Goal: Information Seeking & Learning: Learn about a topic

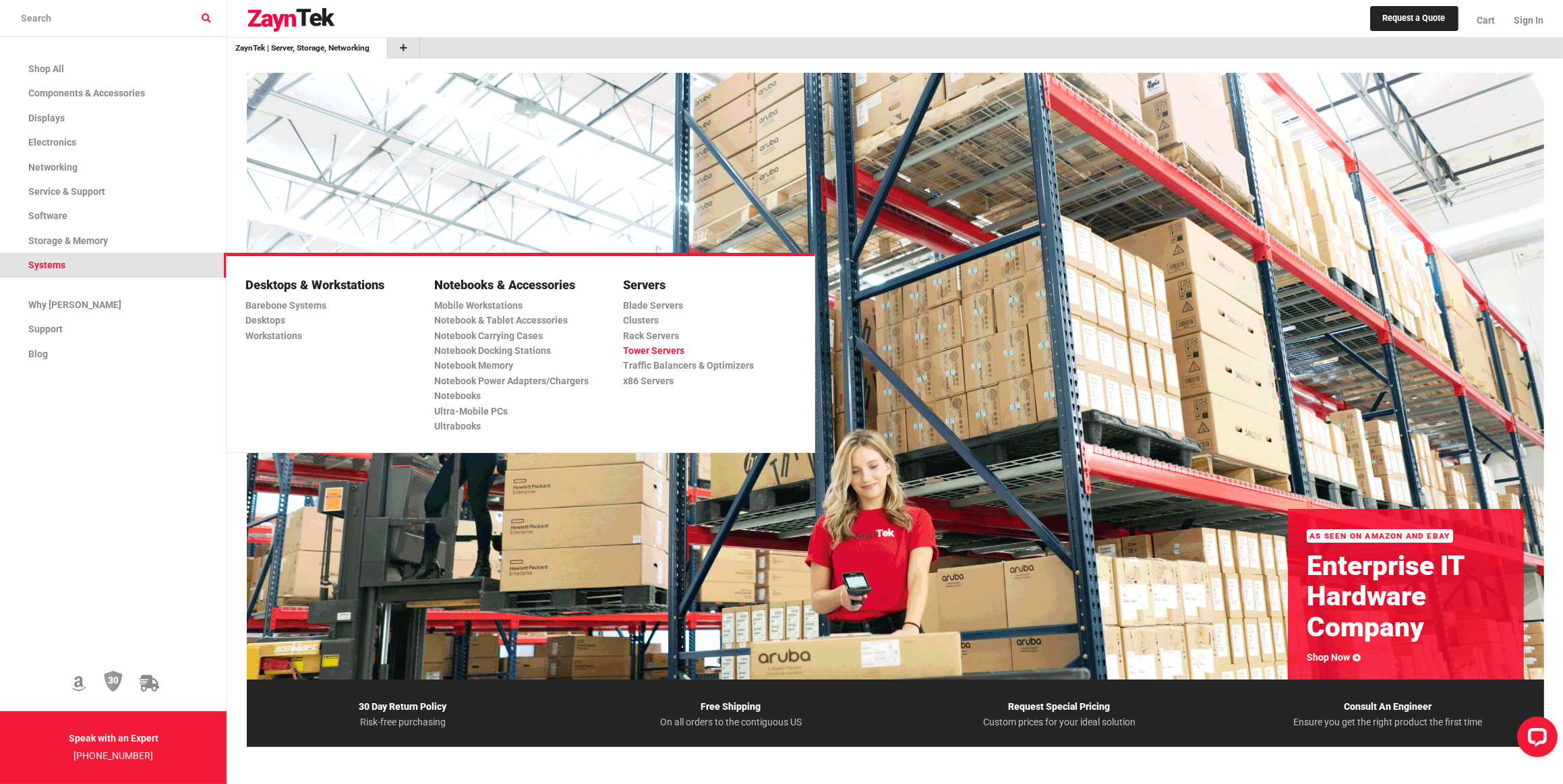
click at [674, 349] on link "Tower Servers" at bounding box center [704, 350] width 162 height 15
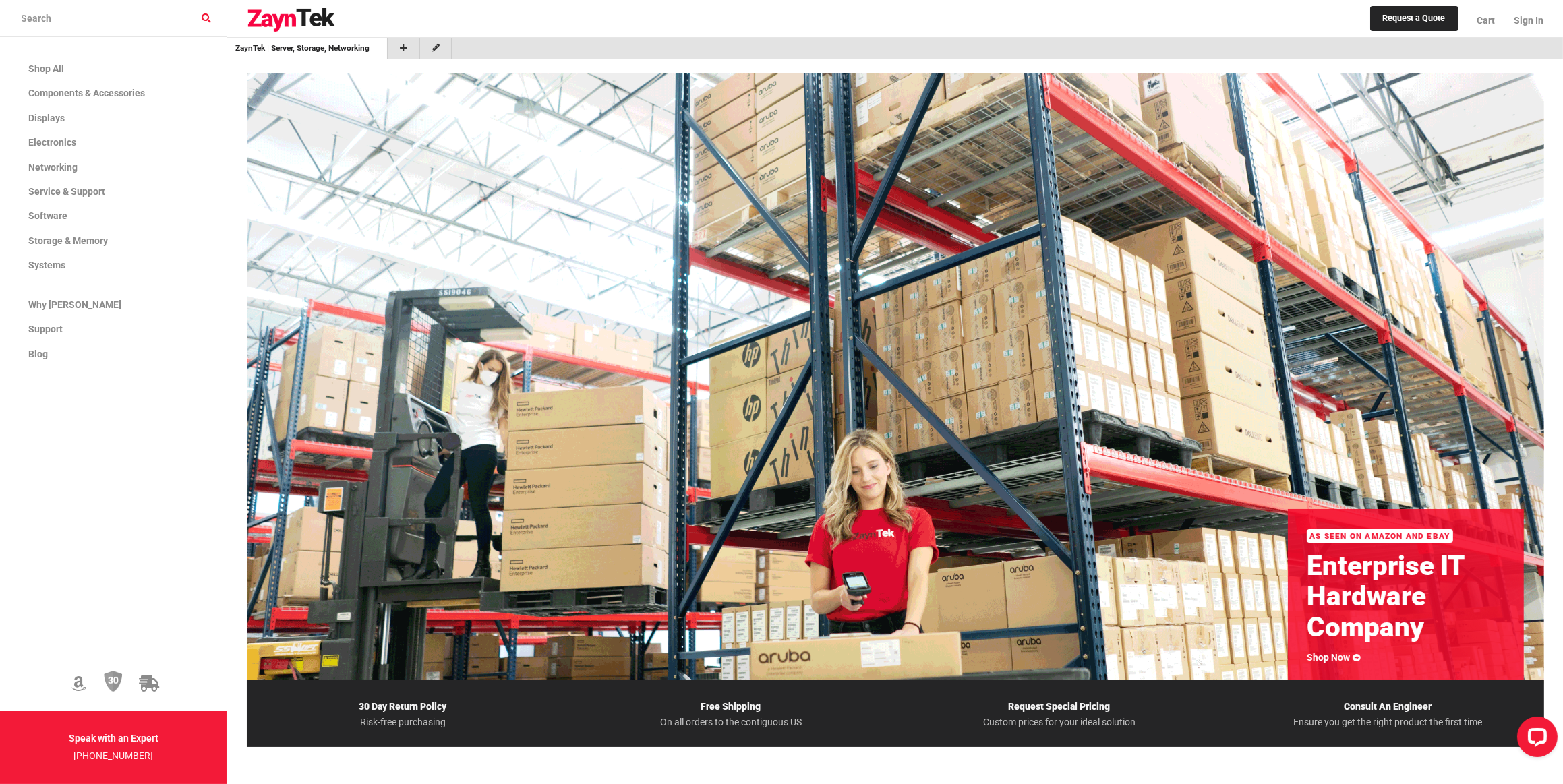
click at [497, 48] on div "ZaynTek | Server, Storage, Networking, and IT Hardware Solutions" at bounding box center [895, 49] width 1336 height 21
click at [58, 19] on input "search products" at bounding box center [113, 18] width 227 height 37
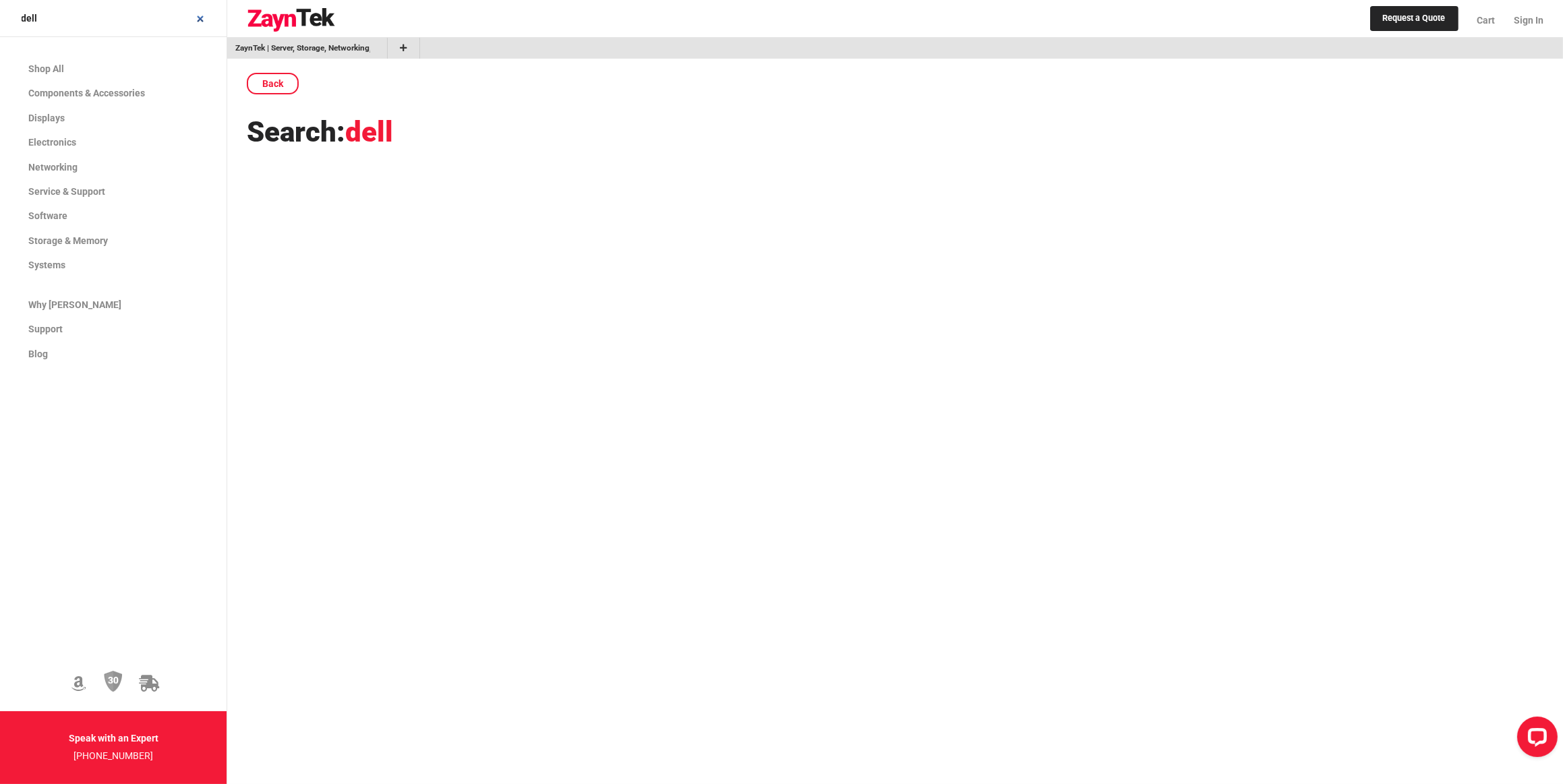
type input "dell"
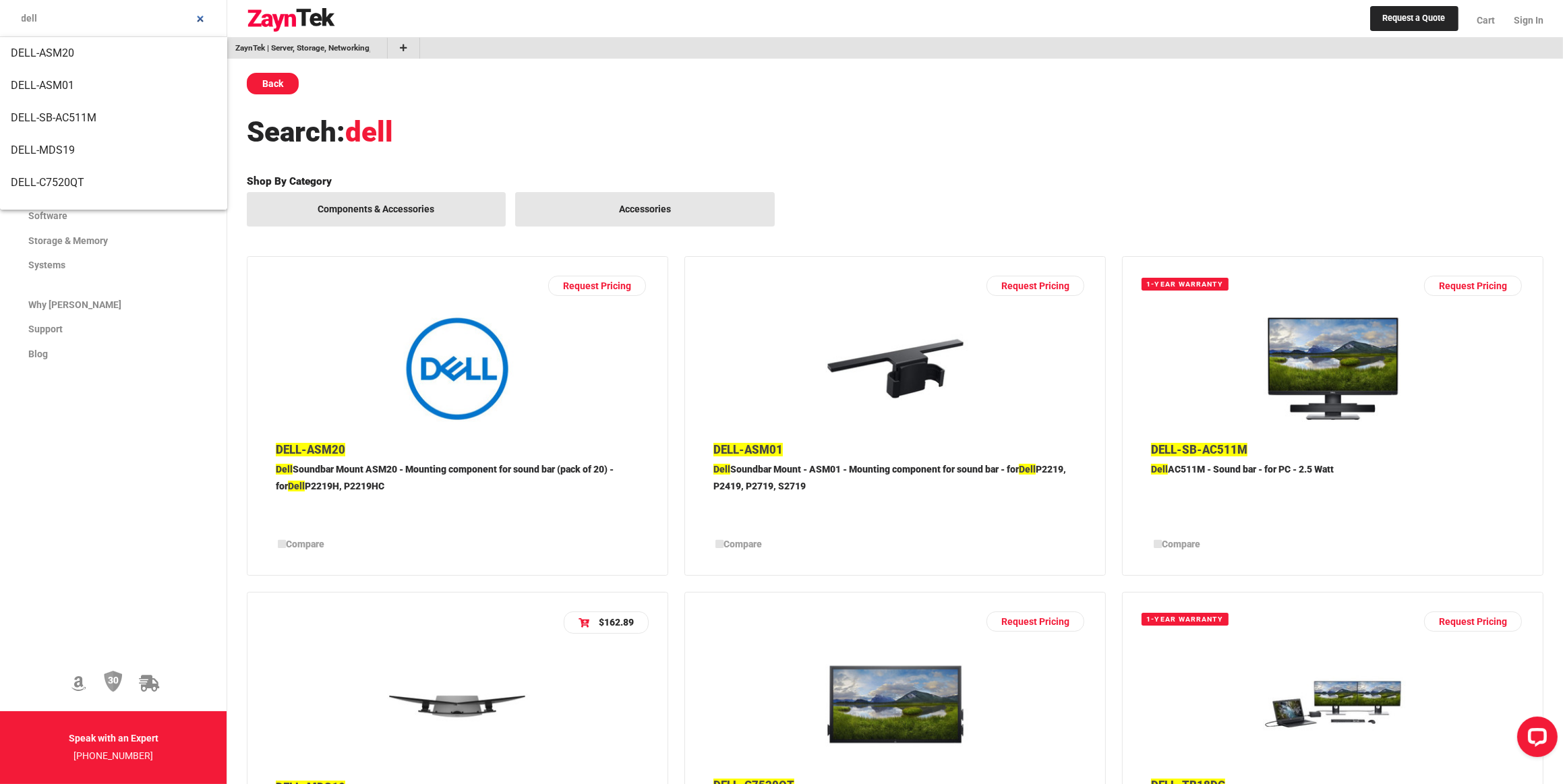
click at [279, 80] on link "Back" at bounding box center [273, 84] width 52 height 22
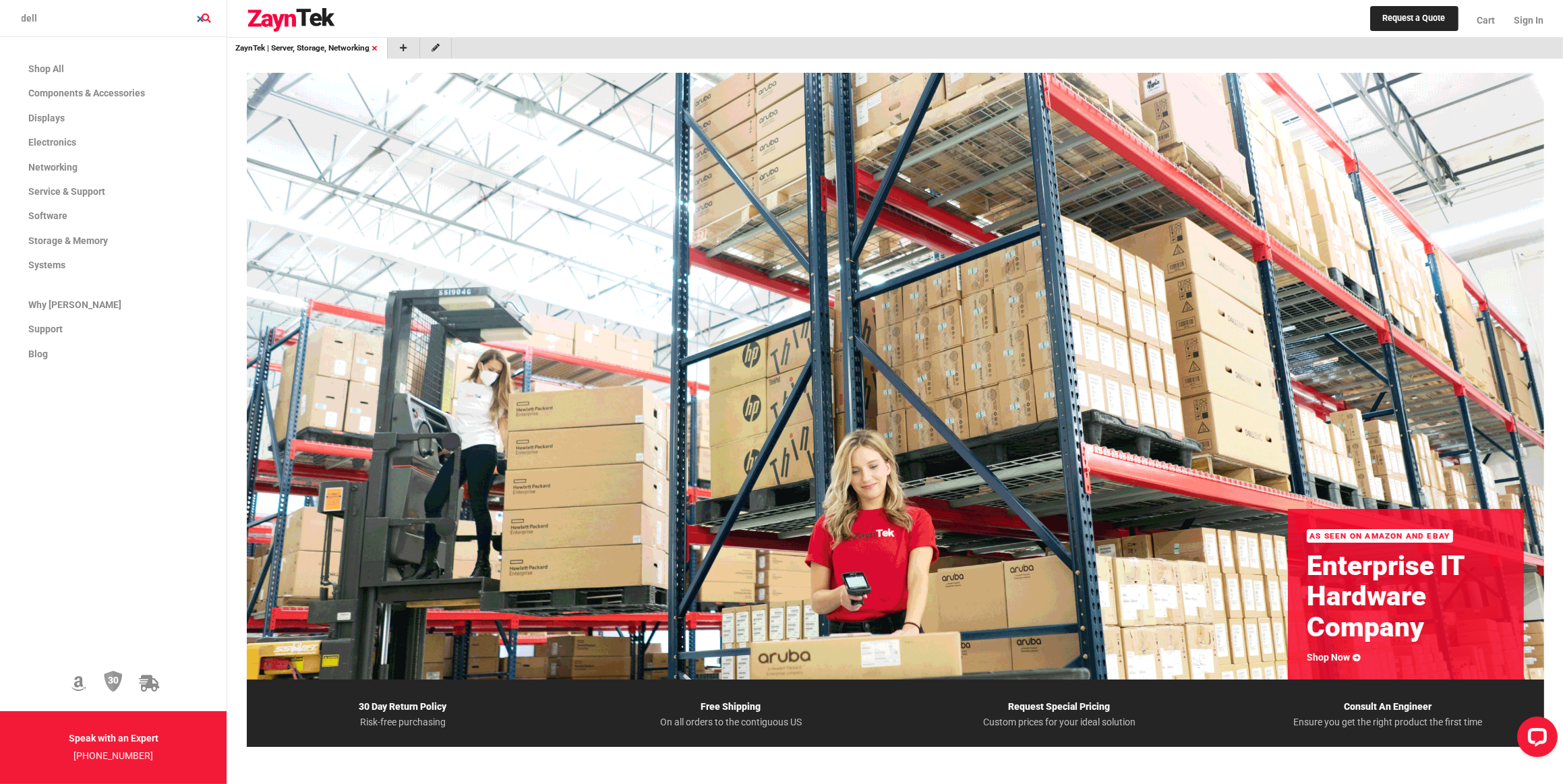
click at [376, 47] on icon at bounding box center [374, 48] width 8 height 7
click at [205, 18] on input "dell" at bounding box center [113, 18] width 227 height 37
click at [201, 18] on input "dell" at bounding box center [113, 18] width 227 height 37
click at [171, 18] on input "search products" at bounding box center [113, 18] width 227 height 37
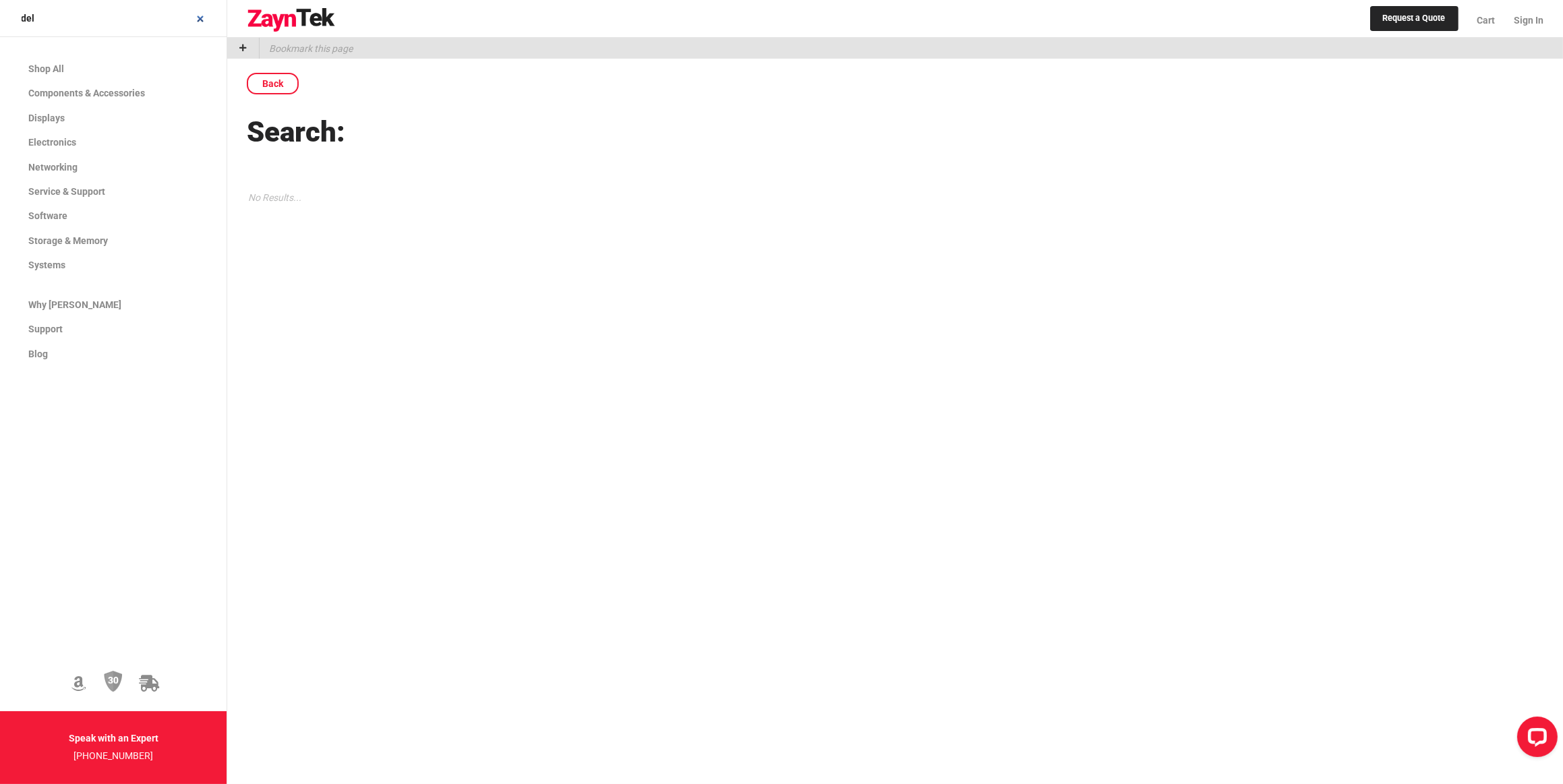
type input "dell"
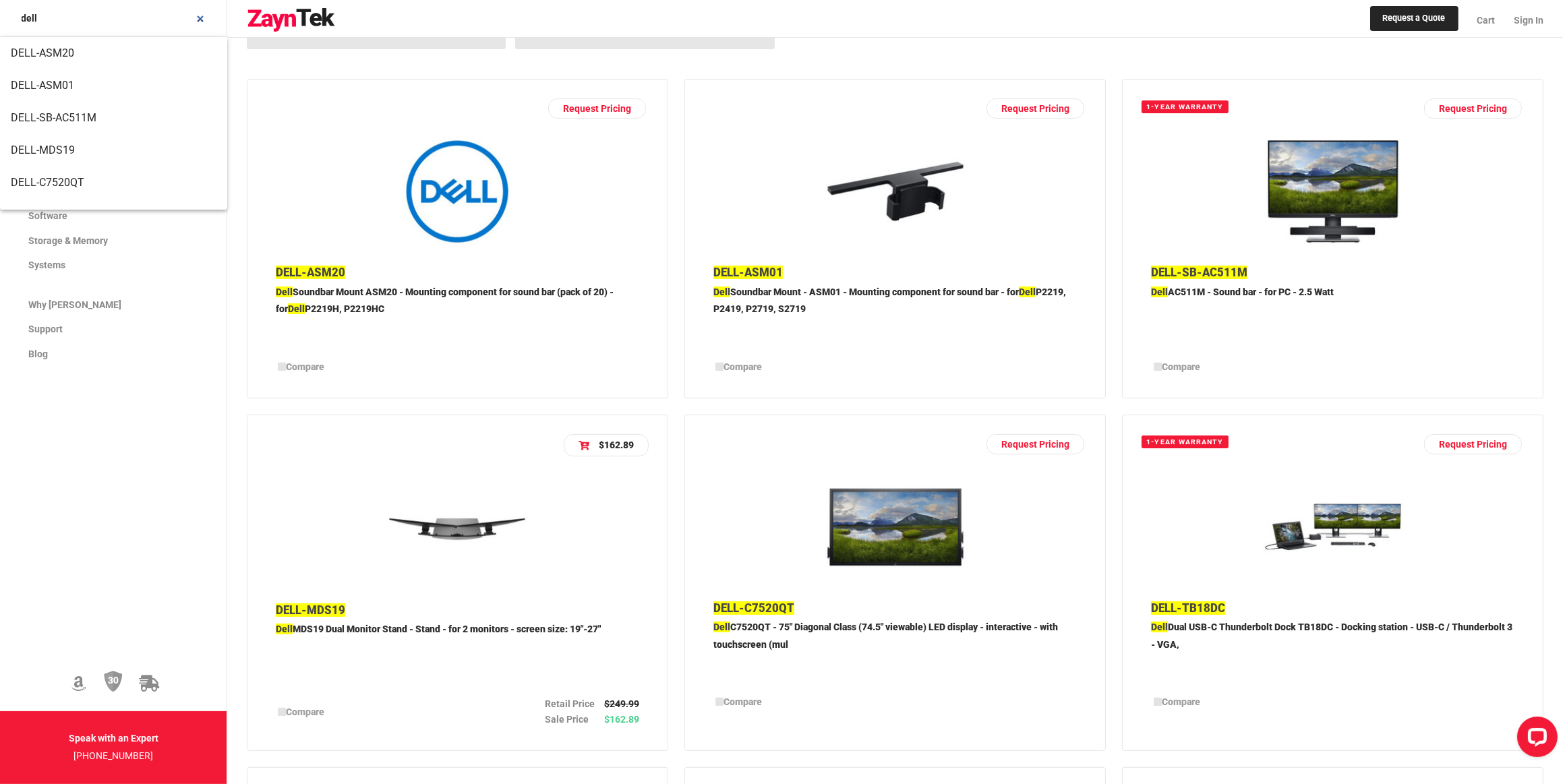
scroll to position [122, 0]
